Goal: Communication & Community: Answer question/provide support

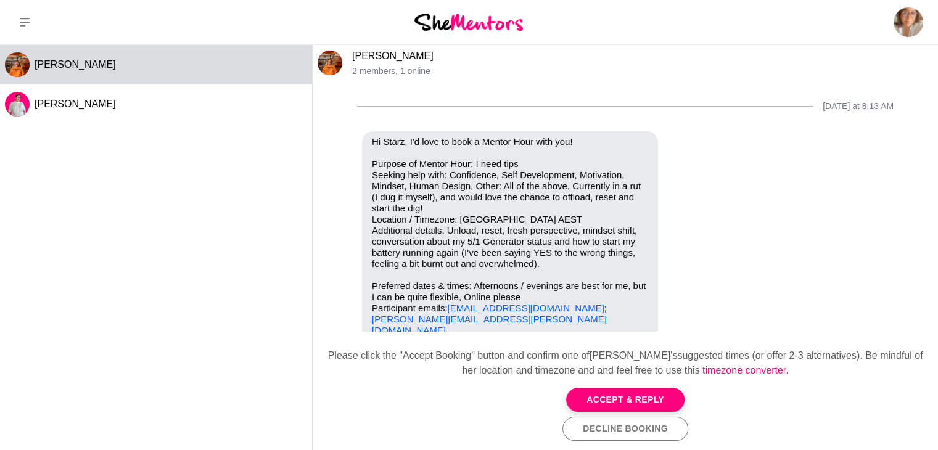
scroll to position [36, 0]
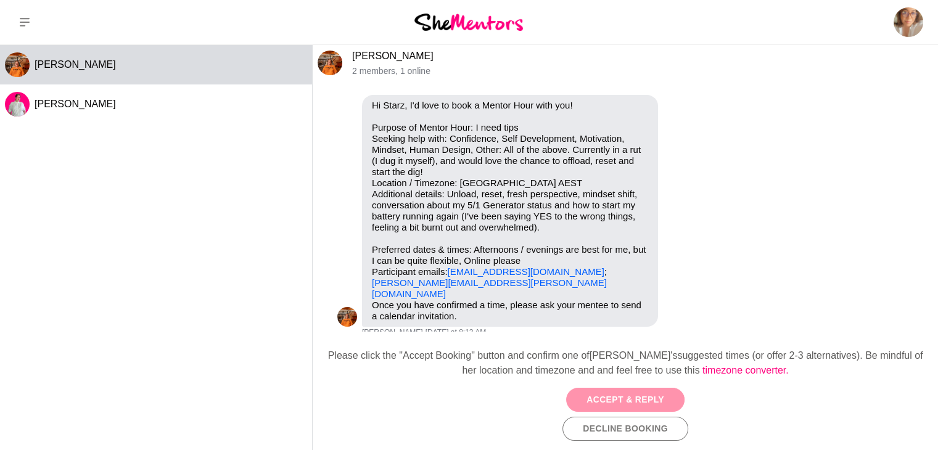
click at [626, 398] on button "Accept & Reply" at bounding box center [625, 400] width 118 height 24
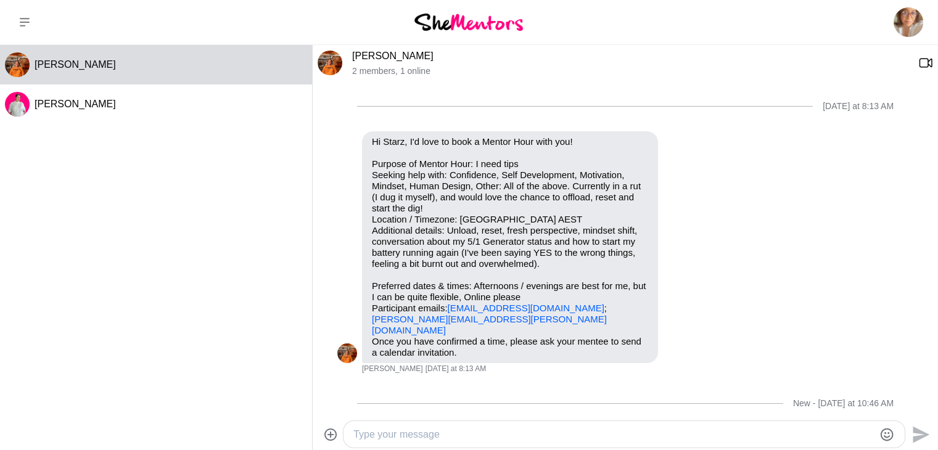
scroll to position [27, 0]
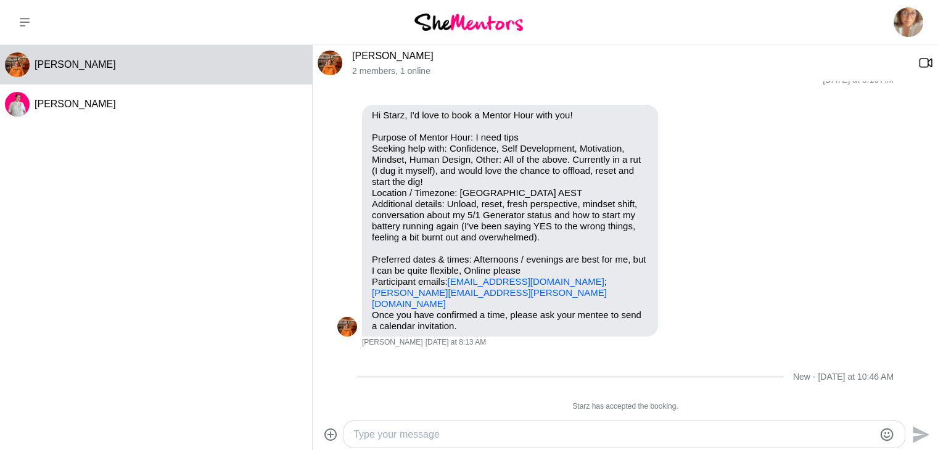
click at [499, 434] on textarea "Type your message" at bounding box center [613, 434] width 520 height 15
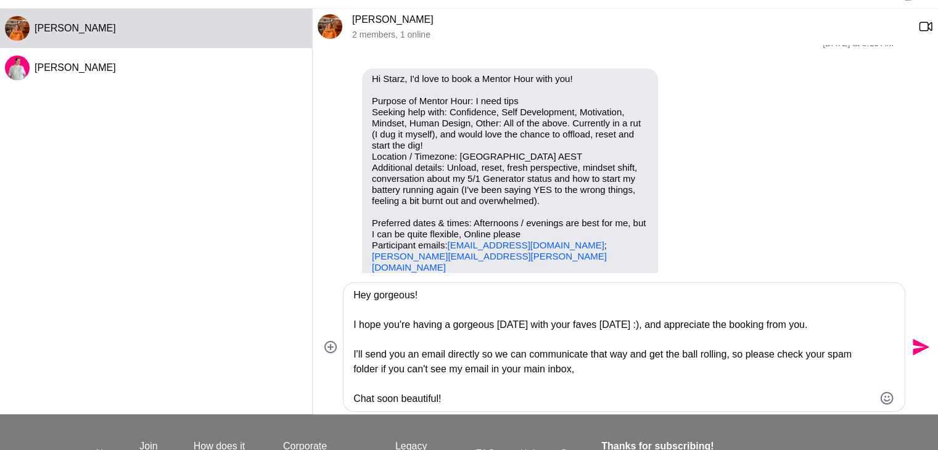
scroll to position [37, 0]
click at [640, 367] on textarea "Hey gorgeous! I hope you're having a gorgeous Sunday with your faves today :), …" at bounding box center [613, 346] width 520 height 118
type textarea "Hey gorgeous! I hope you're having a gorgeous Sunday with your faves today :), …"
click at [920, 343] on icon "Send" at bounding box center [920, 346] width 17 height 17
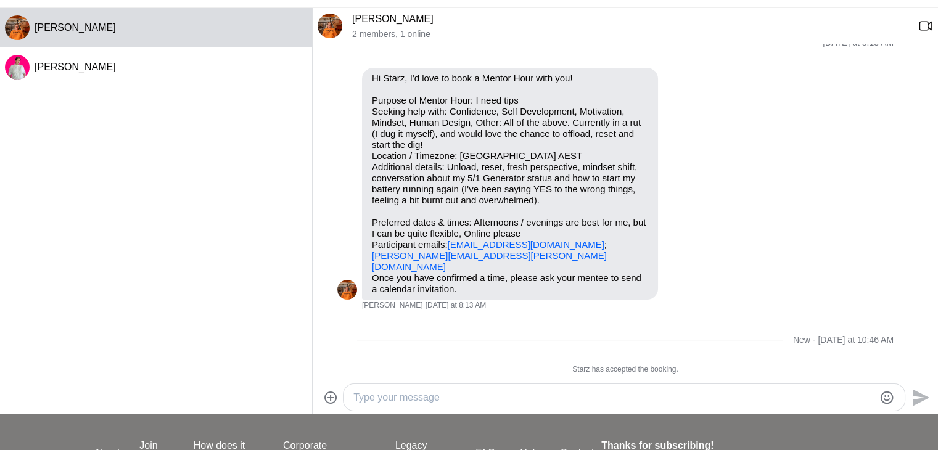
scroll to position [163, 0]
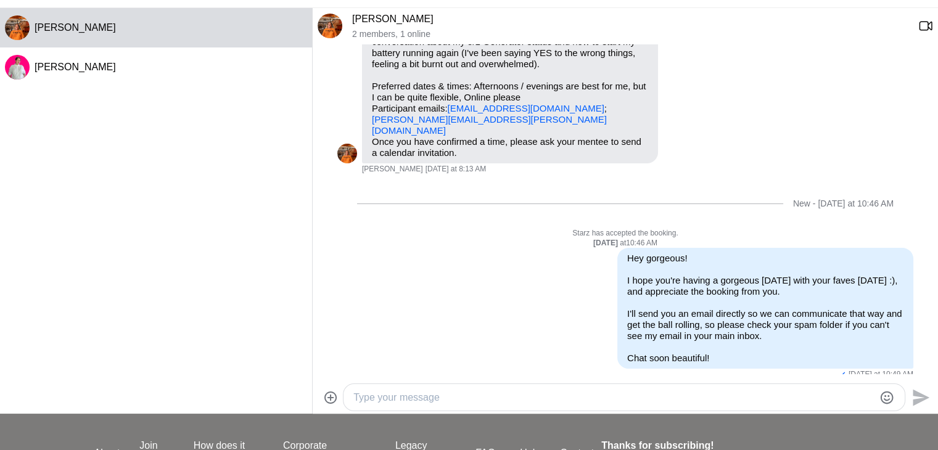
click at [525, 119] on p "Purpose of Mentor Hour: I need tips Seeking help with: Confidence, Self Develop…" at bounding box center [510, 48] width 276 height 178
drag, startPoint x: 524, startPoint y: 119, endPoint x: 372, endPoint y: 115, distance: 152.3
click at [372, 115] on p "Purpose of Mentor Hour: I need tips Seeking help with: Confidence, Self Develop…" at bounding box center [510, 48] width 276 height 178
copy link "katie.underwood@orangesky.org.au"
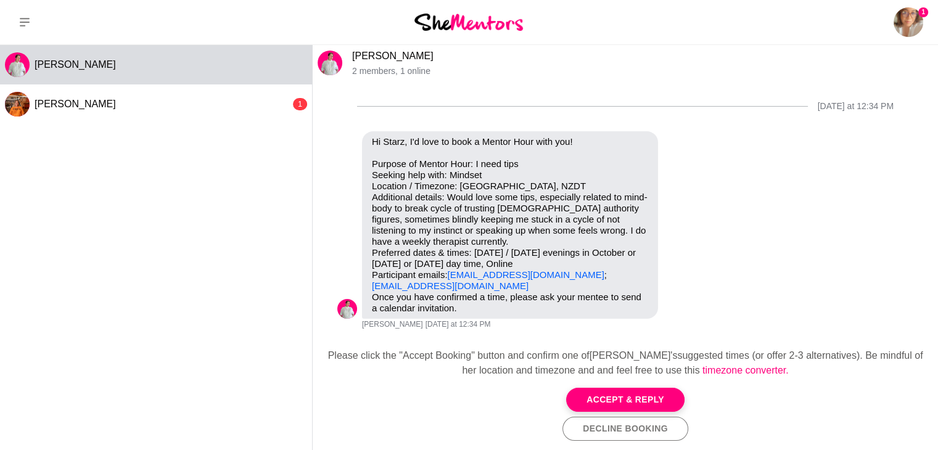
scroll to position [2, 0]
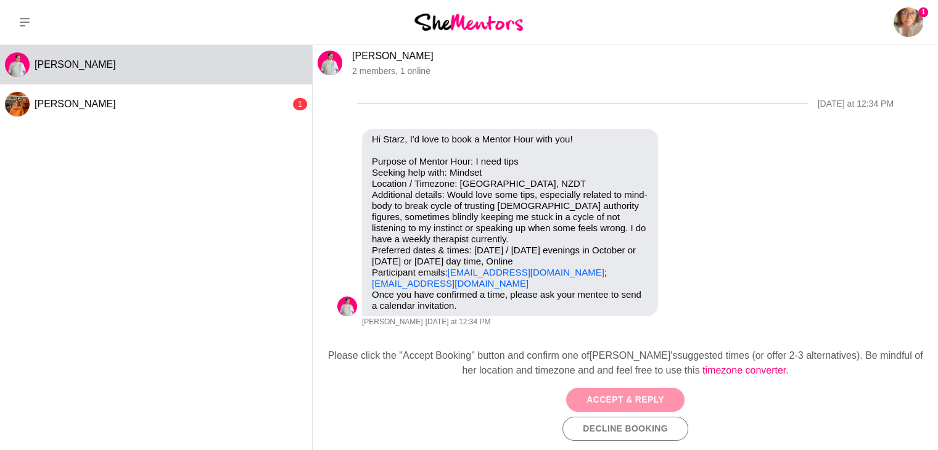
click at [632, 398] on button "Accept & Reply" at bounding box center [625, 400] width 118 height 24
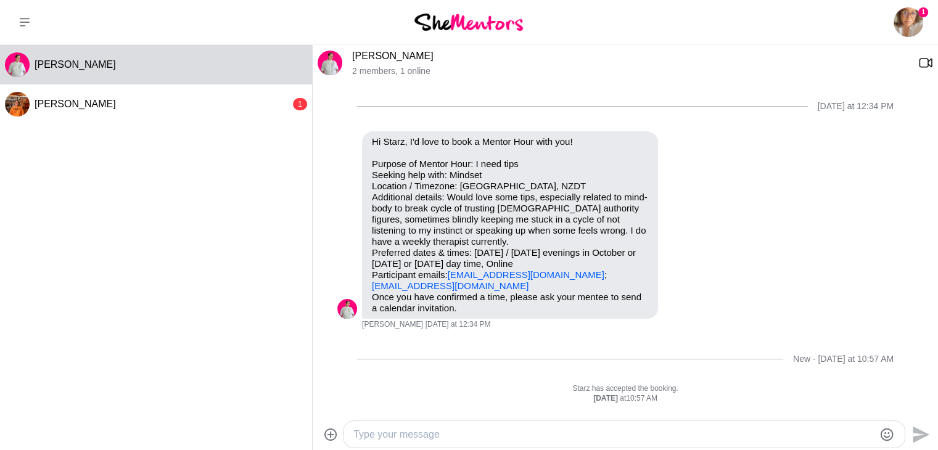
click at [515, 438] on textarea "Type your message" at bounding box center [613, 434] width 520 height 15
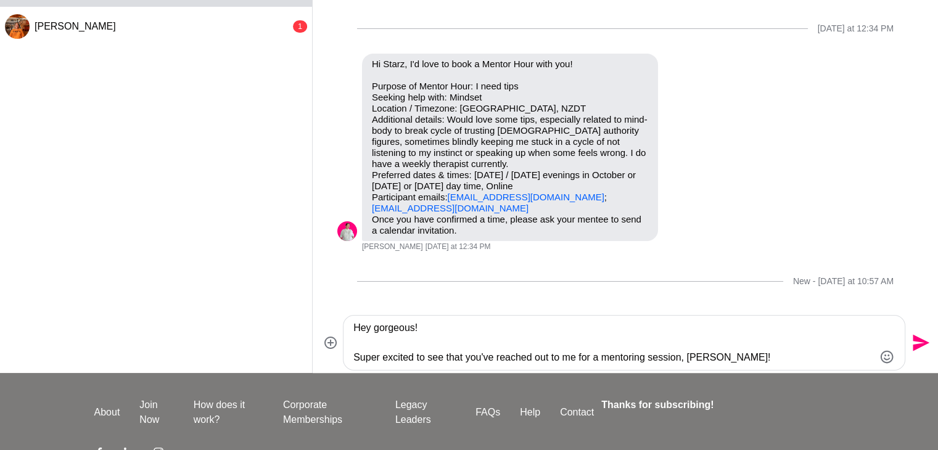
scroll to position [115, 0]
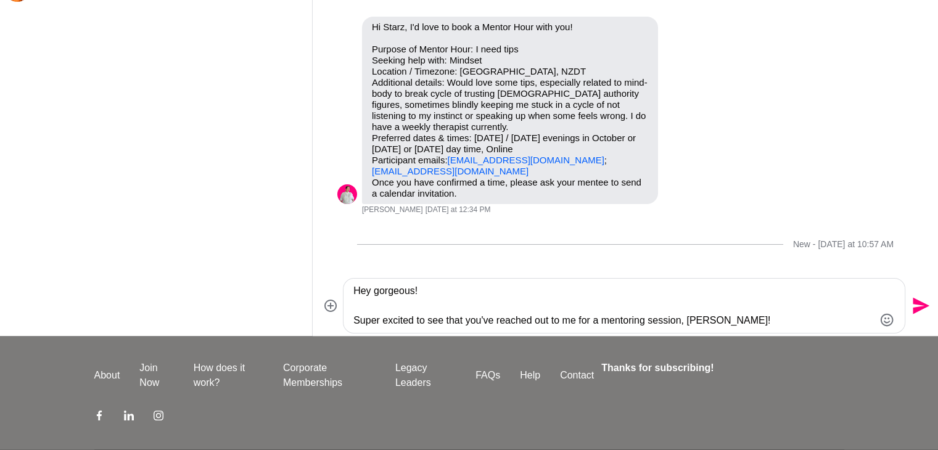
click at [737, 316] on textarea "Hey gorgeous! Super excited to see that you've reached out to me for a mentorin…" at bounding box center [613, 306] width 520 height 44
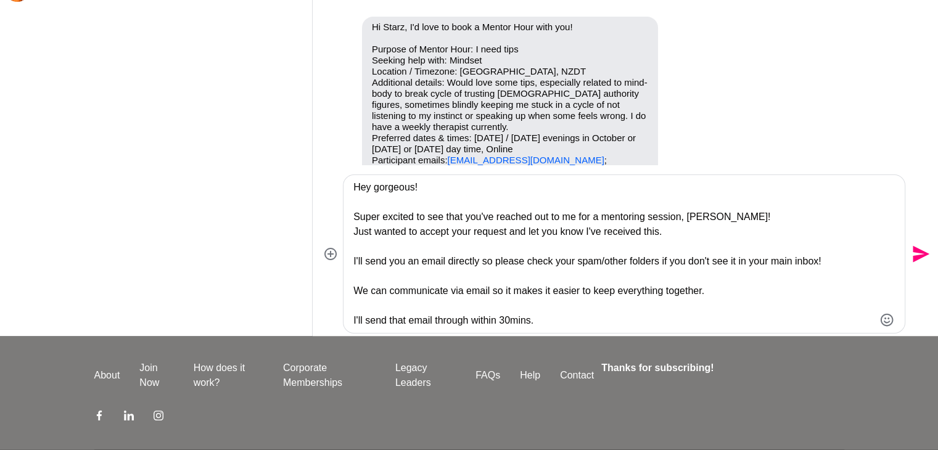
scroll to position [28, 0]
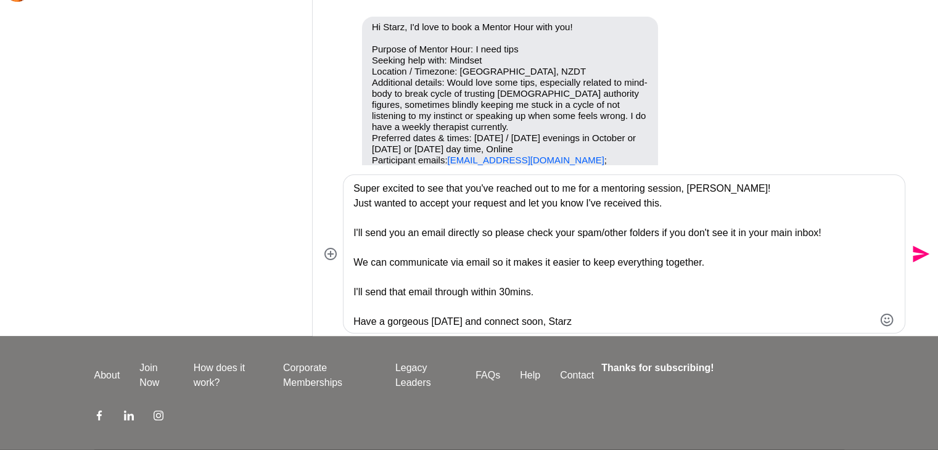
type textarea "Hey gorgeous! Super excited to see that you've reached out to me for a mentorin…"
click at [922, 252] on icon "Send" at bounding box center [920, 254] width 17 height 17
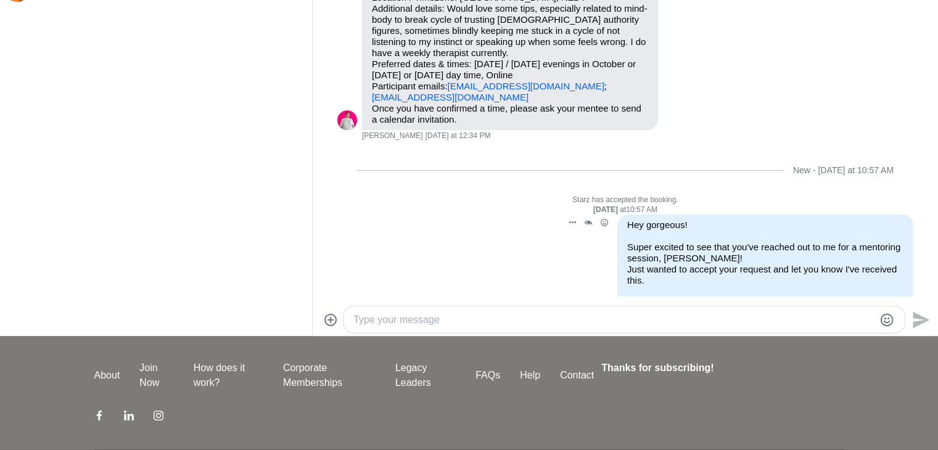
scroll to position [72, 0]
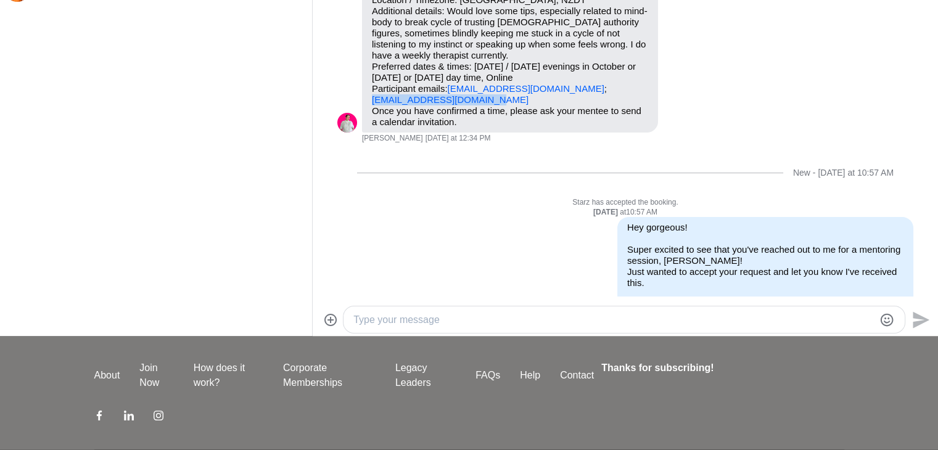
drag, startPoint x: 491, startPoint y: 97, endPoint x: 361, endPoint y: 104, distance: 129.6
click at [362, 104] on div "Hi Starz, I'd love to book a Mentor Hour with you! Purpose of Mentor Hour: I ne…" at bounding box center [510, 38] width 296 height 187
copy link "[EMAIL_ADDRESS][DOMAIN_NAME]"
